Goal: Find specific page/section: Find specific page/section

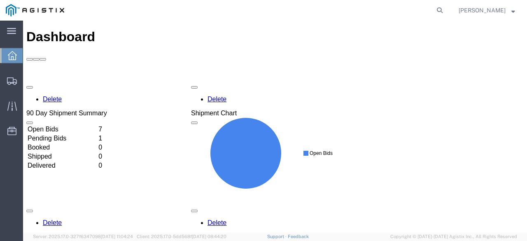
click at [106, 125] on td "7" at bounding box center [102, 129] width 8 height 8
